Goal: Task Accomplishment & Management: Use online tool/utility

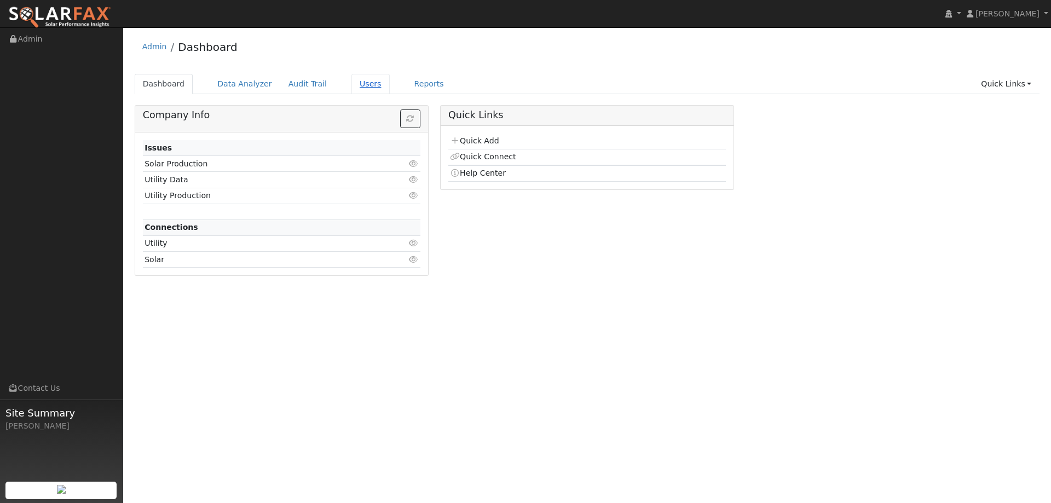
click at [351, 79] on link "Users" at bounding box center [370, 84] width 38 height 20
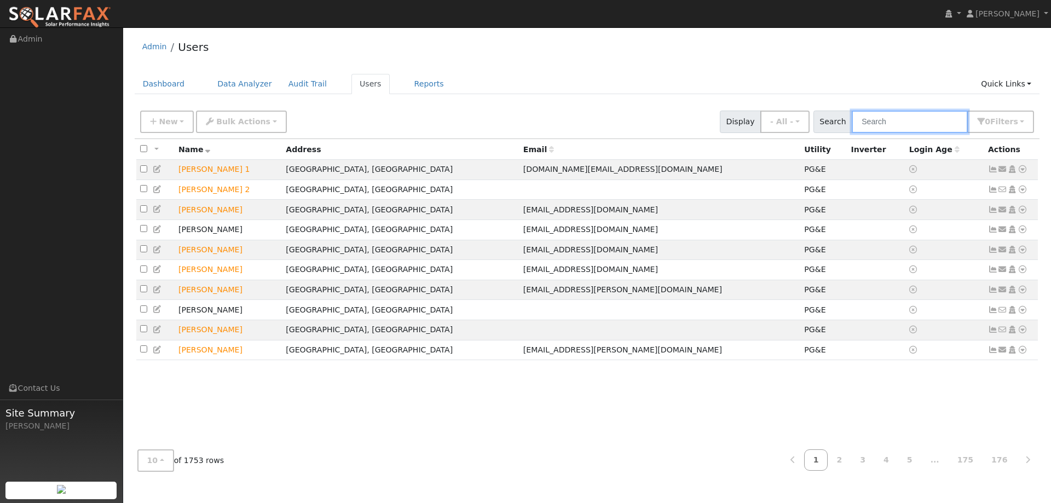
click at [914, 123] on input "text" at bounding box center [909, 122] width 116 height 22
paste input "Mike Humaydan"
drag, startPoint x: 891, startPoint y: 120, endPoint x: 878, endPoint y: 113, distance: 14.2
click at [889, 120] on input "Mike Humaydan" at bounding box center [909, 122] width 116 height 22
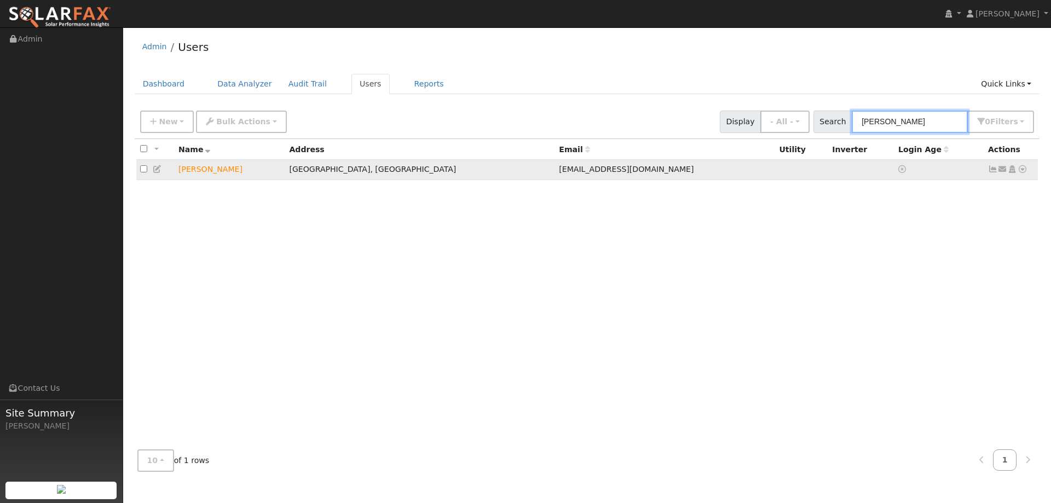
type input "Mike Humaydan"
click at [1023, 169] on icon at bounding box center [1022, 169] width 10 height 8
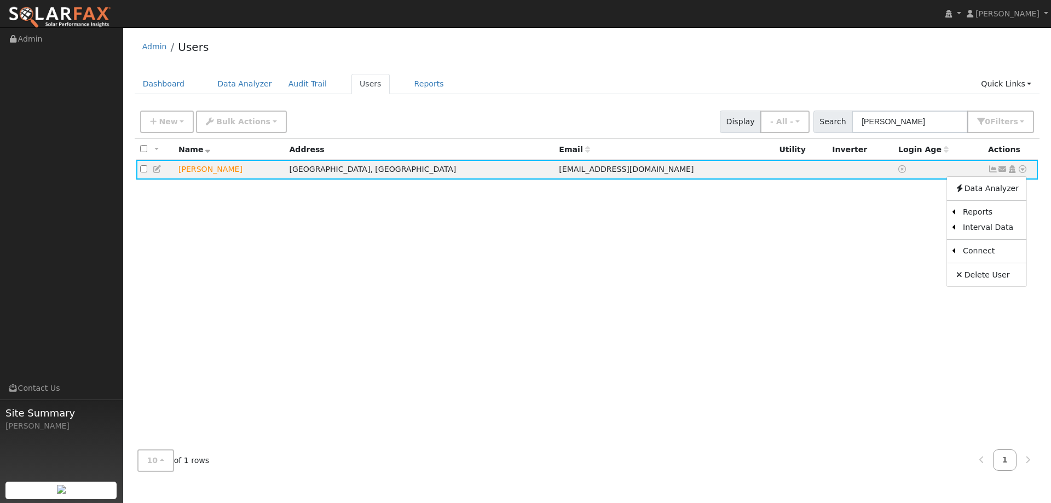
click at [0, 0] on link "Utility" at bounding box center [0, 0] width 0 height 0
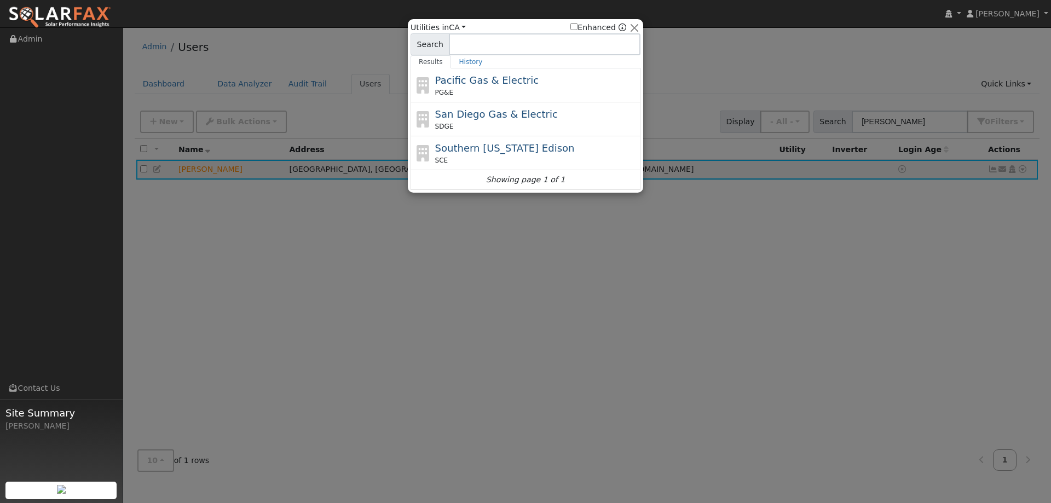
click at [536, 80] on div "Pacific Gas & Electric PG&E" at bounding box center [536, 85] width 203 height 25
